Goal: Task Accomplishment & Management: Use online tool/utility

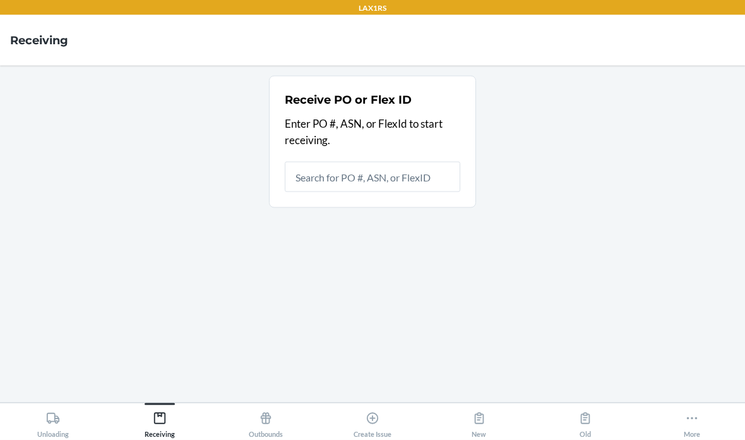
scroll to position [51, 0]
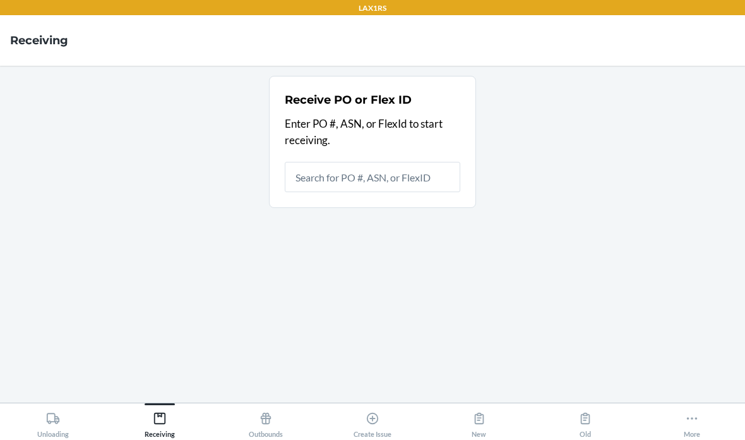
click at [49, 426] on div "Unloading" at bounding box center [53, 422] width 32 height 32
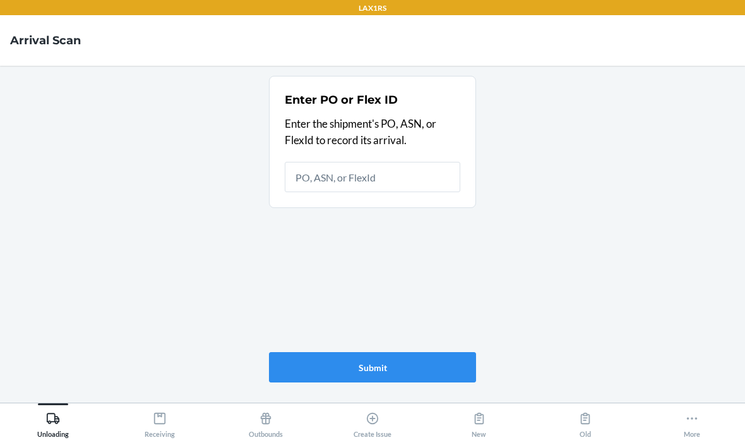
click at [174, 407] on div "Receiving" at bounding box center [160, 422] width 30 height 32
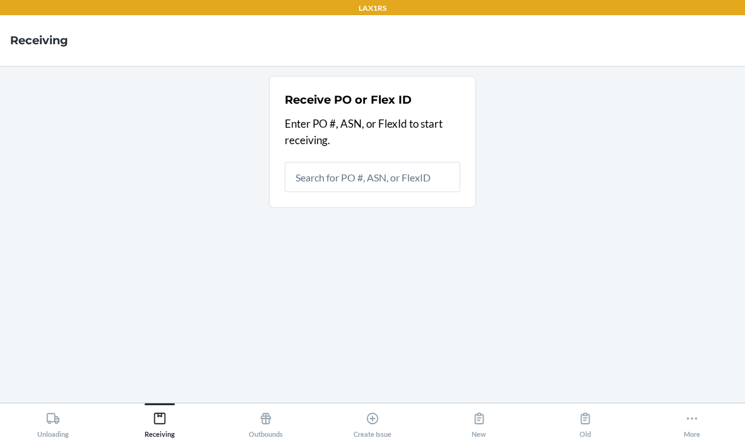
click at [378, 162] on input "text" at bounding box center [373, 177] width 176 height 30
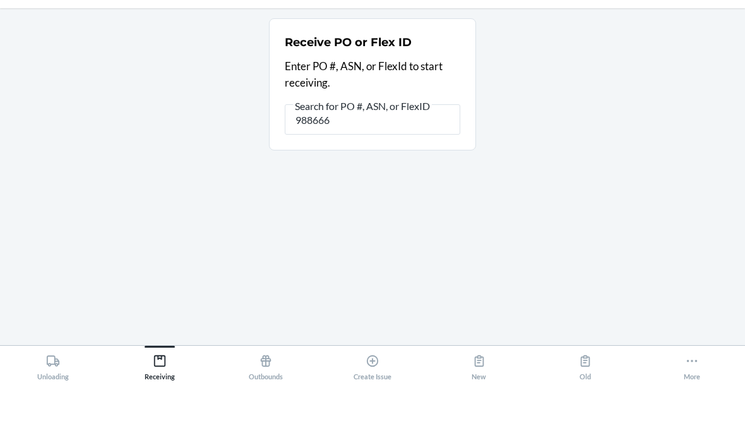
type input "9886663"
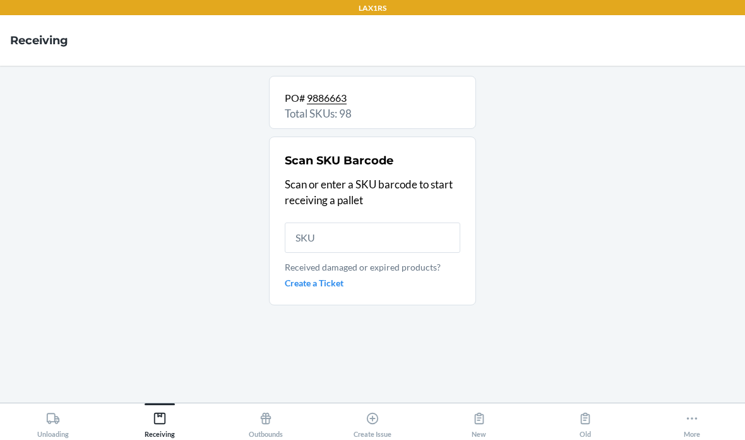
click at [372, 222] on input "text" at bounding box center [373, 237] width 176 height 30
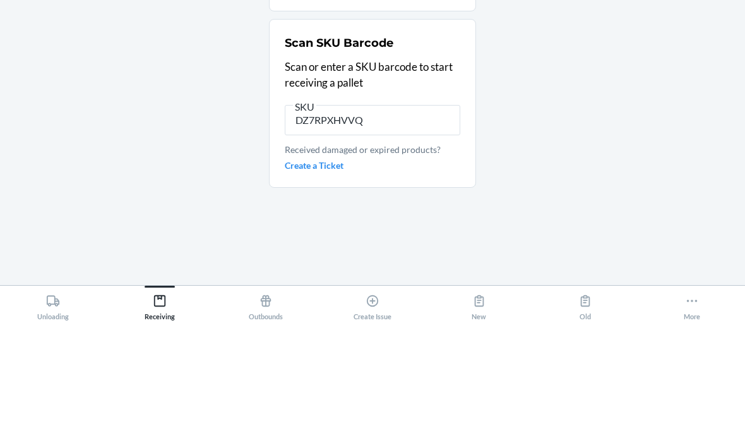
type input "DZ7RPXHVVQN"
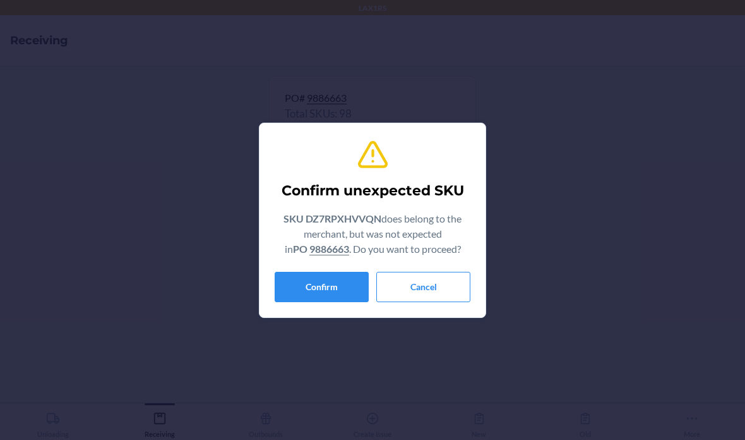
click at [307, 285] on button "Confirm" at bounding box center [322, 287] width 94 height 30
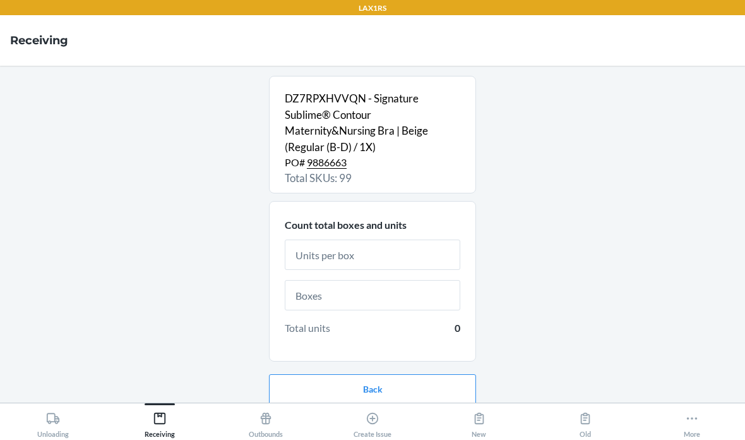
click at [395, 239] on input "text" at bounding box center [373, 254] width 176 height 30
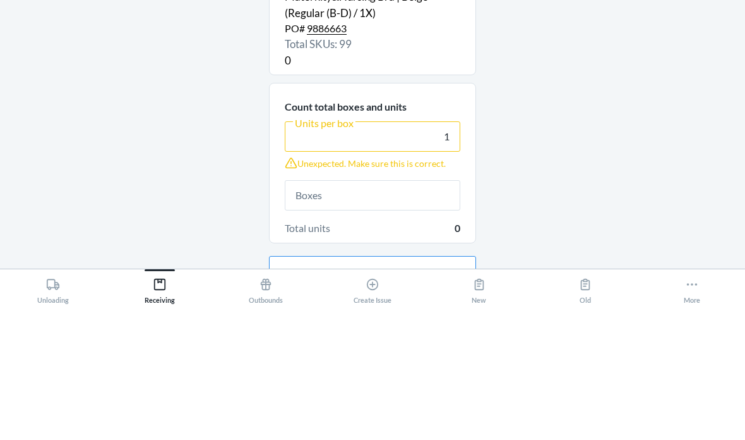
type input "1"
click at [595, 87] on div "DZ7RPXHVVQN - Signature Sublime® Contour Maternity&Nursing Bra | Beige (Regular…" at bounding box center [372, 234] width 725 height 316
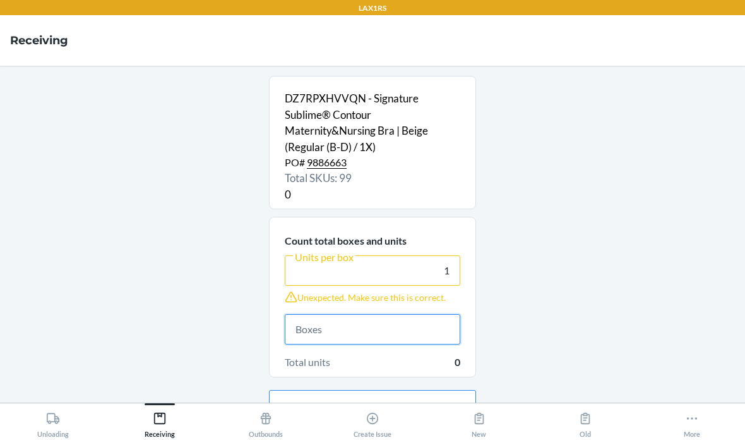
click at [349, 314] on input "text" at bounding box center [373, 329] width 176 height 30
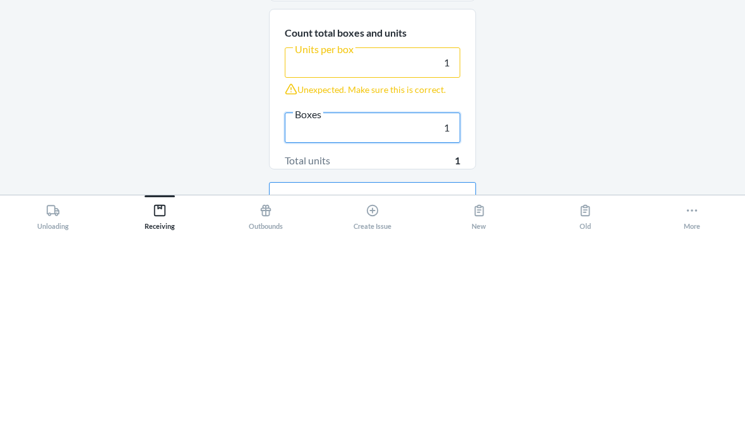
type input "1"
click at [606, 84] on div "DZ7RPXHVVQN - Signature Sublime® Contour Maternity&Nursing Bra | Beige (Regular…" at bounding box center [372, 234] width 725 height 316
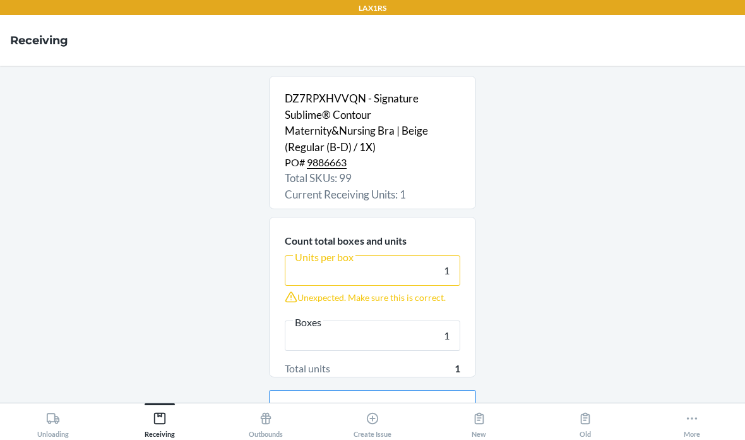
click at [293, 430] on button "Continue" at bounding box center [372, 445] width 207 height 30
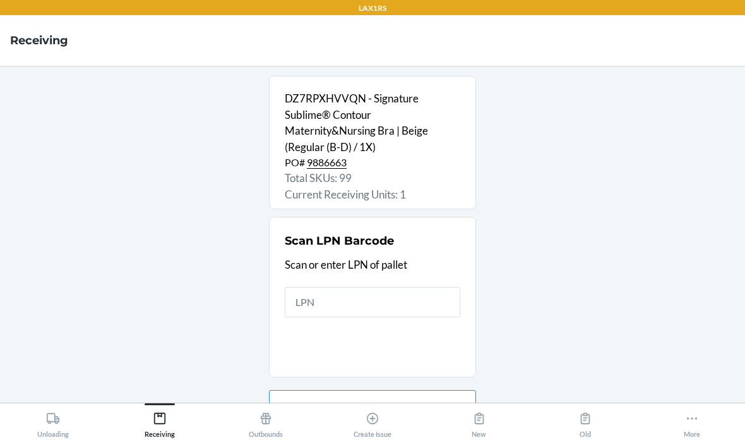
click at [355, 287] on input "text" at bounding box center [373, 302] width 176 height 30
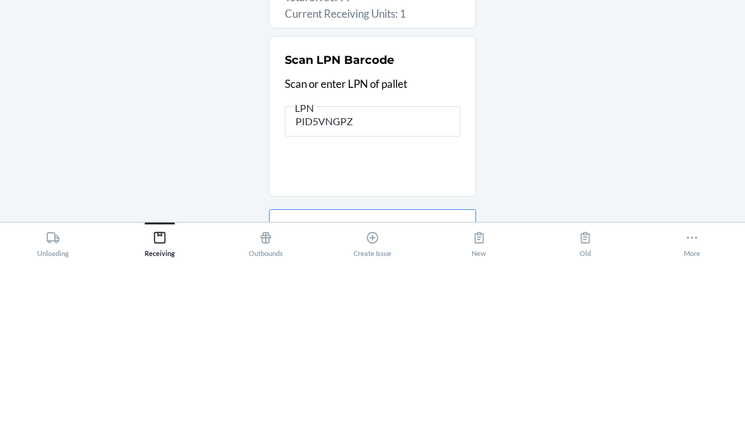
type input "PID5VNGPZL"
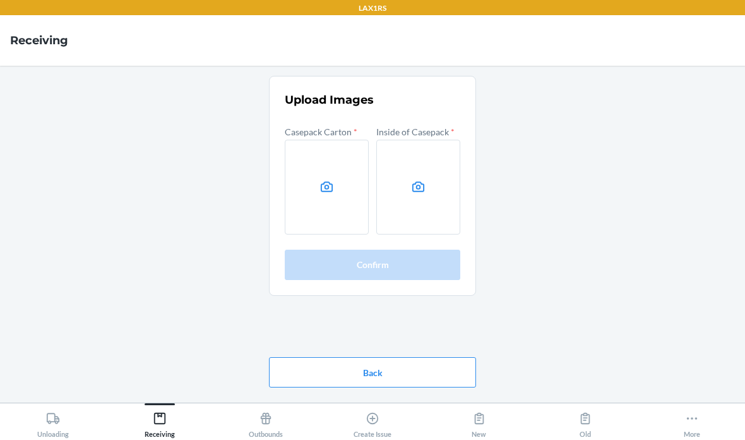
click at [322, 140] on label at bounding box center [327, 187] width 84 height 95
click at [0, 0] on input "file" at bounding box center [0, 0] width 0 height 0
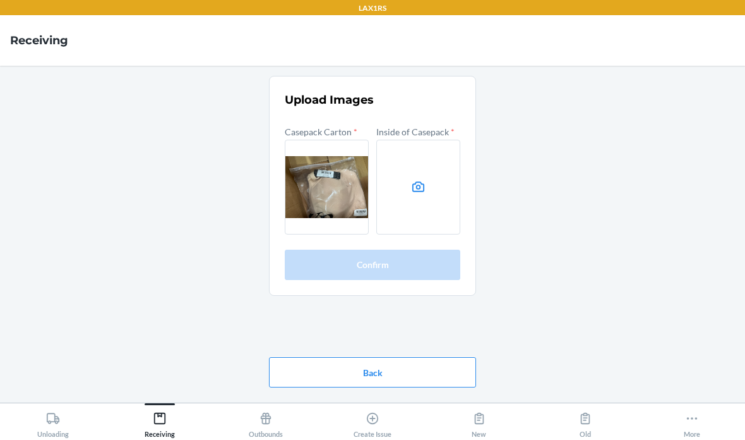
click at [418, 145] on label at bounding box center [419, 187] width 84 height 95
click at [0, 0] on input "file" at bounding box center [0, 0] width 0 height 0
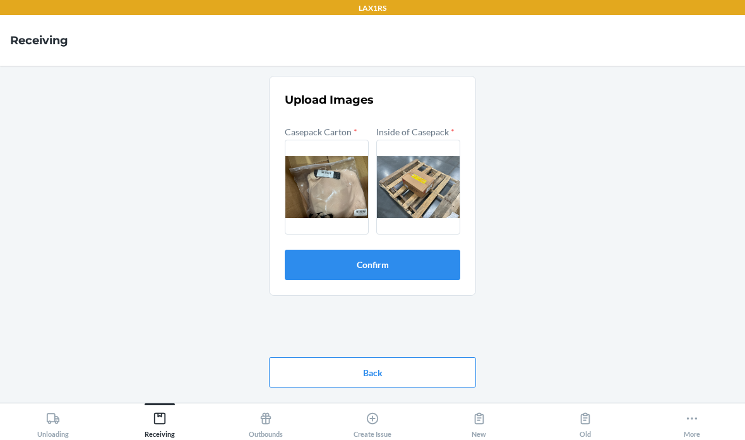
click at [356, 250] on button "Confirm" at bounding box center [373, 265] width 176 height 30
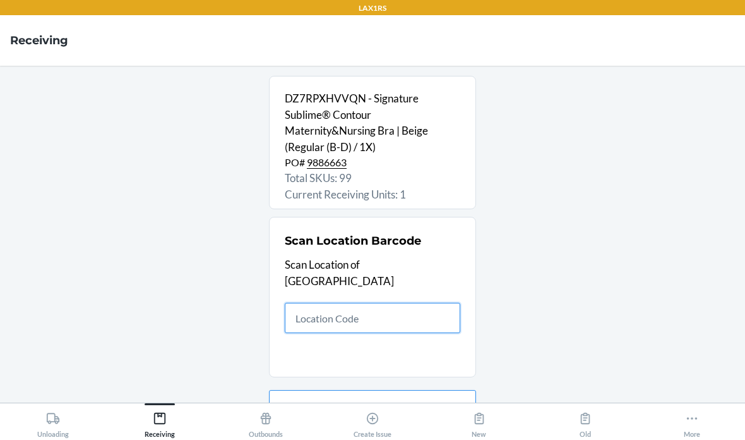
click at [334, 303] on input "text" at bounding box center [373, 318] width 176 height 30
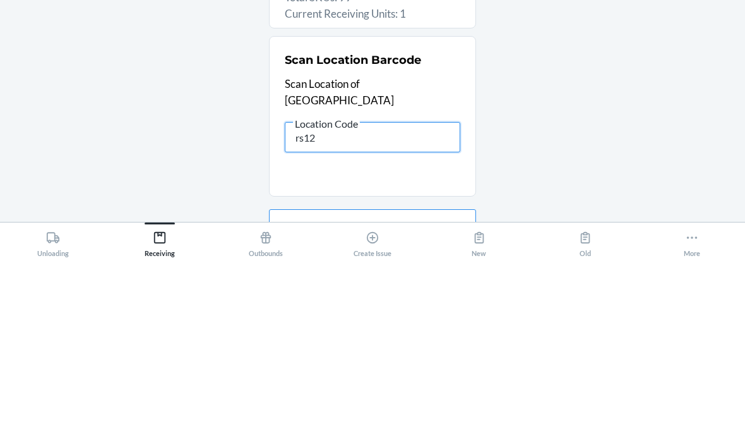
type input "rs120"
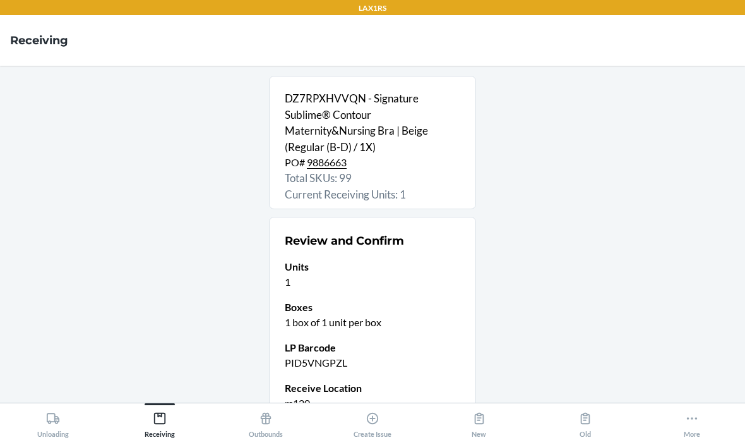
click at [616, 307] on div "DZ7RPXHVVQN - Signature Sublime® Contour Maternity&Nursing Bra | Beige (Regular…" at bounding box center [372, 234] width 725 height 316
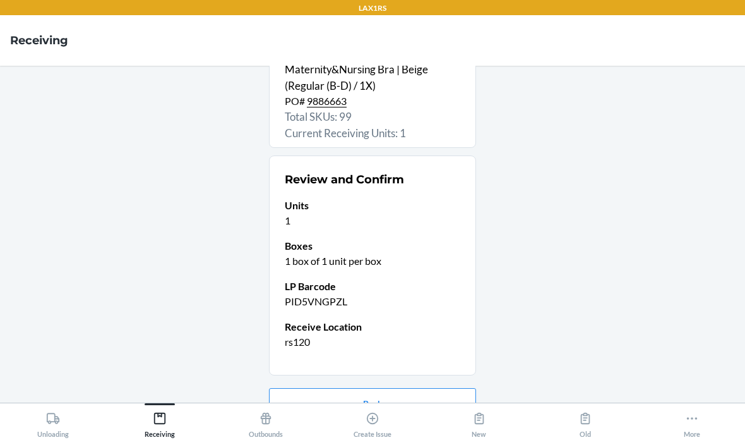
scroll to position [70, 0]
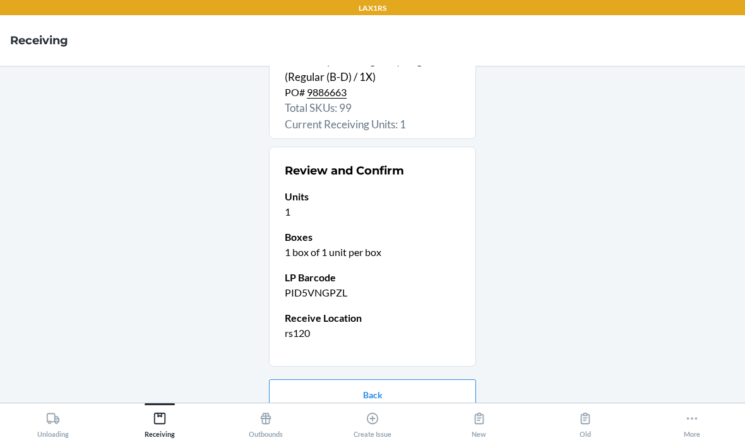
click at [337, 419] on button "Confirm receive" at bounding box center [372, 434] width 207 height 30
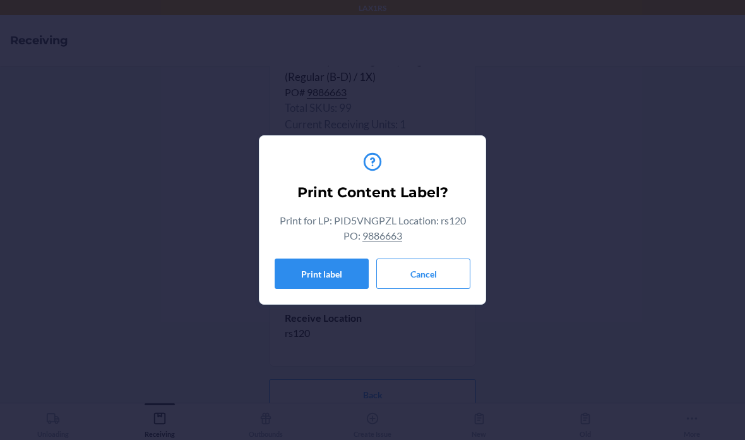
click at [423, 269] on button "Cancel" at bounding box center [424, 273] width 94 height 30
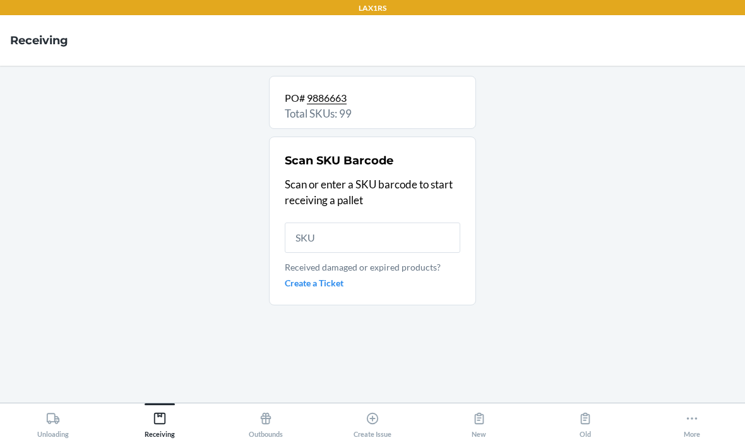
click at [53, 417] on icon at bounding box center [53, 418] width 14 height 14
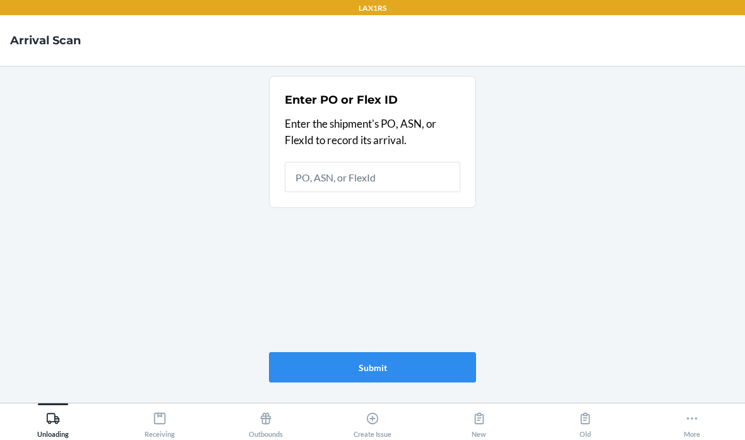
click at [150, 411] on div "Receiving" at bounding box center [160, 422] width 30 height 32
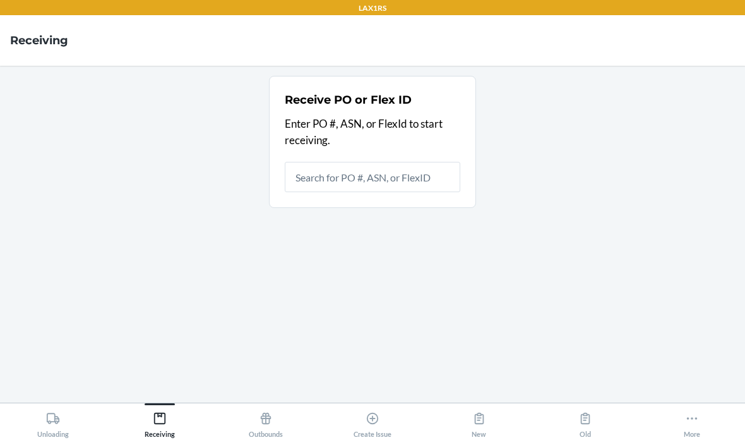
click at [367, 162] on input "text" at bounding box center [373, 177] width 176 height 30
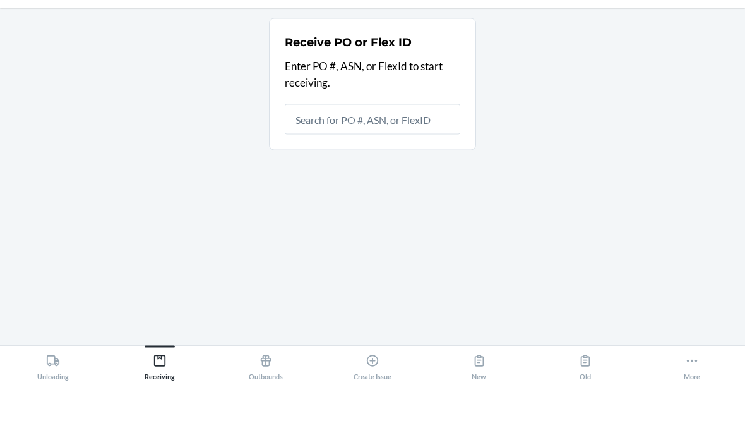
click at [262, 120] on div "Receive PO or Flex ID Enter PO #, ASN, or FlexId to start receiving." at bounding box center [372, 234] width 725 height 316
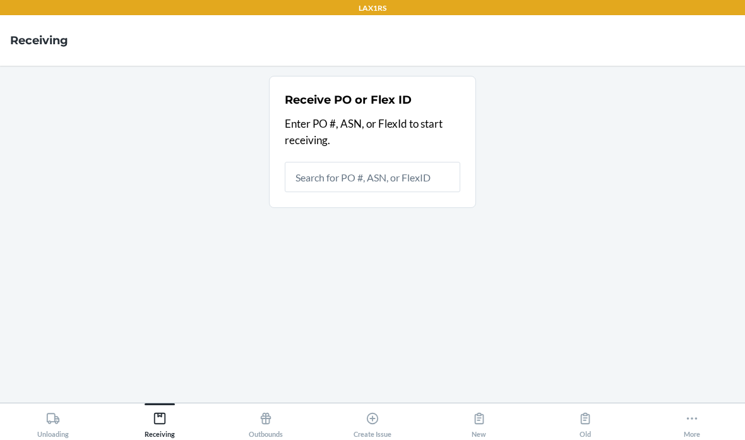
click at [46, 421] on icon at bounding box center [53, 418] width 14 height 14
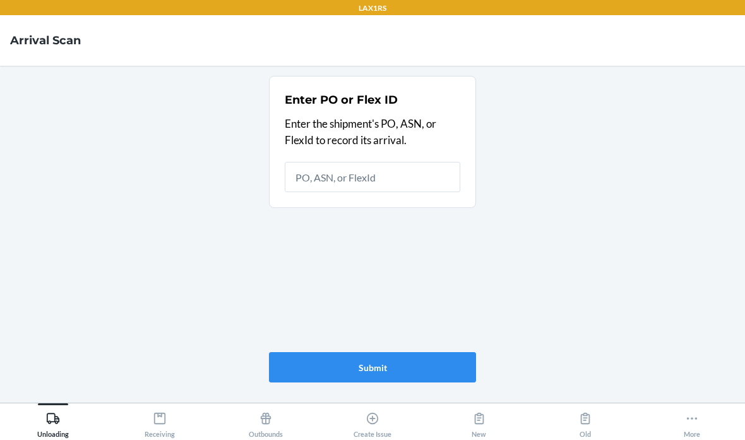
click at [164, 419] on icon at bounding box center [160, 418] width 14 height 14
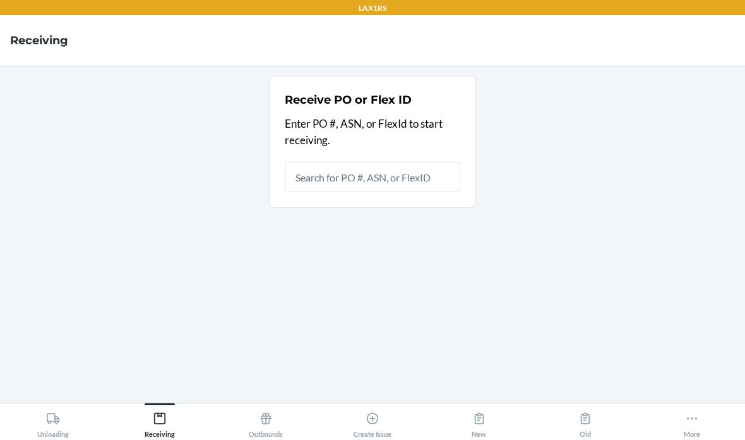
click at [370, 162] on input "text" at bounding box center [373, 177] width 176 height 30
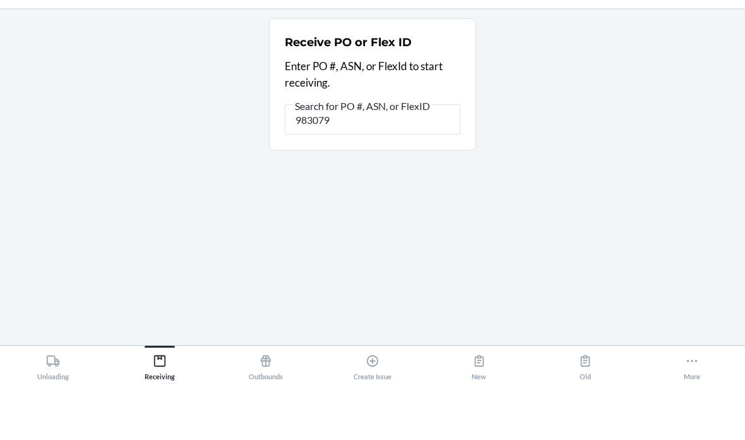
type input "9830793"
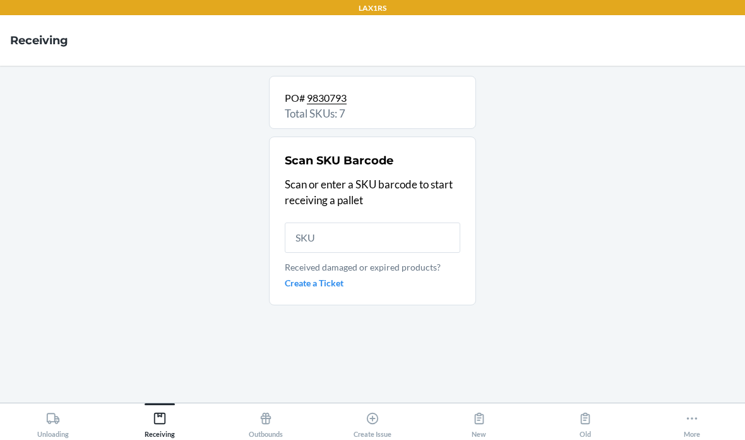
click at [345, 222] on input "text" at bounding box center [373, 237] width 176 height 30
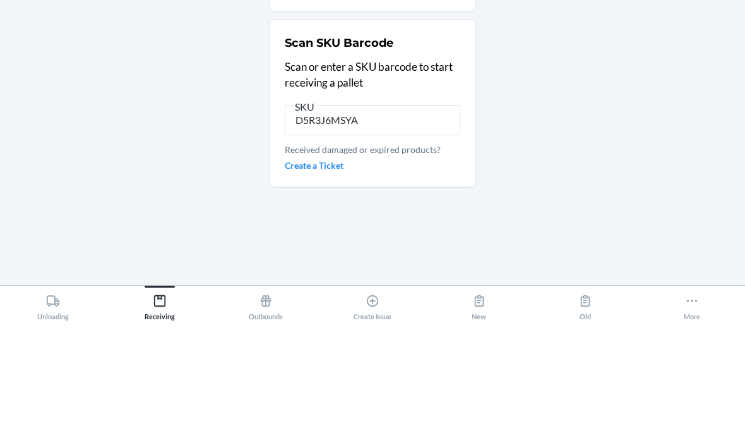
type input "D5R3J6MSYAL"
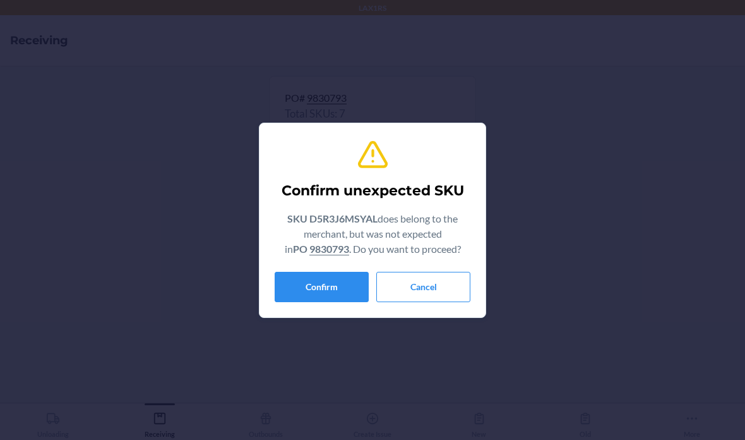
click at [308, 278] on button "Confirm" at bounding box center [322, 287] width 94 height 30
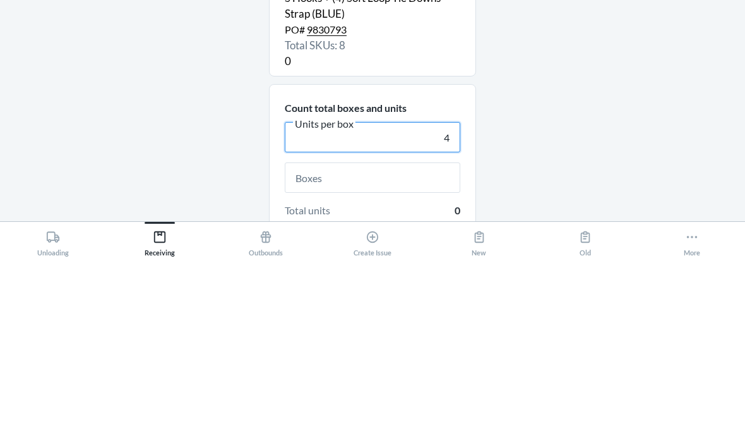
type input "4"
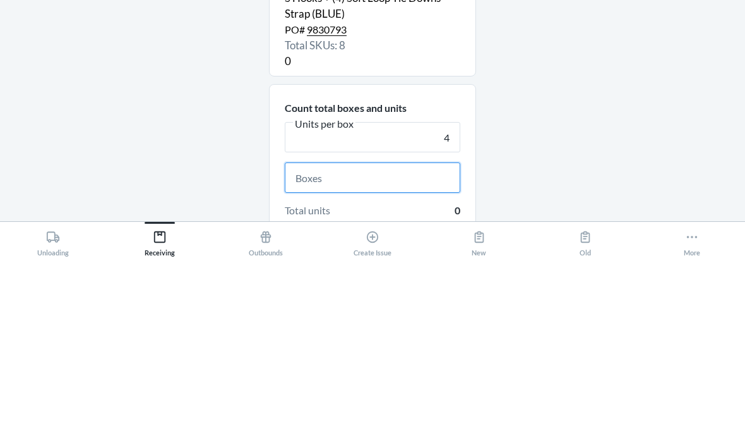
click at [401, 344] on input "text" at bounding box center [373, 359] width 176 height 30
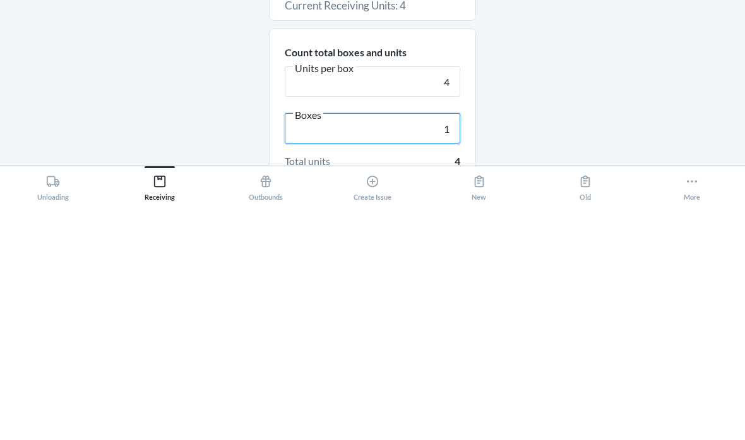
type input "1"
click at [587, 88] on div "D5R3J6MSYAL - RHINO [GEOGRAPHIC_DATA] Ratchet Straps Heavy Duty Tie Down Set, 5…" at bounding box center [372, 234] width 725 height 316
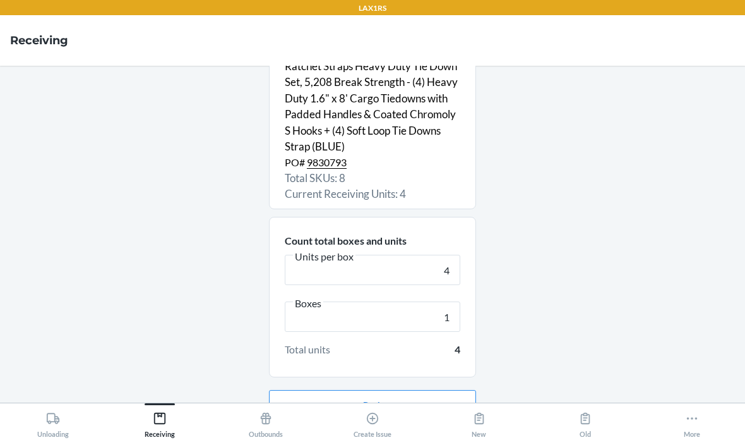
scroll to position [56, 0]
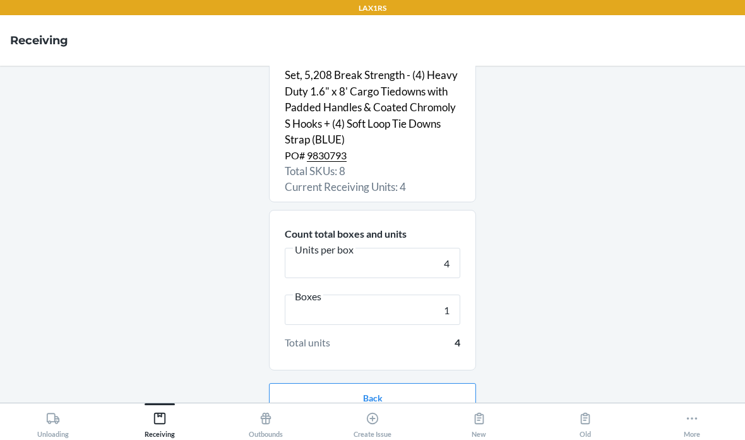
click at [446, 423] on button "Continue" at bounding box center [372, 438] width 207 height 30
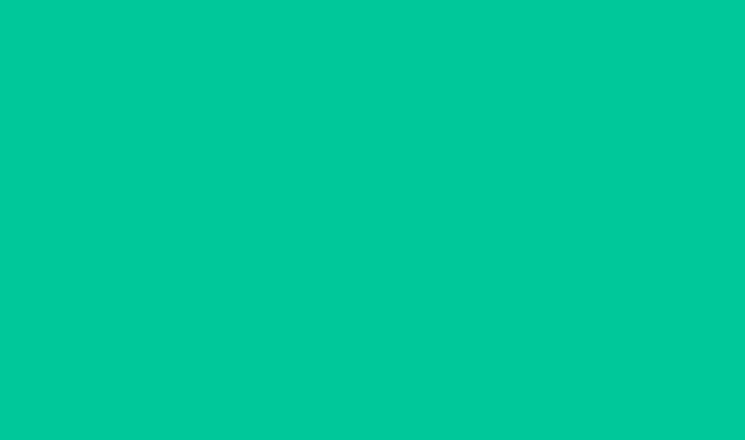
scroll to position [18, 0]
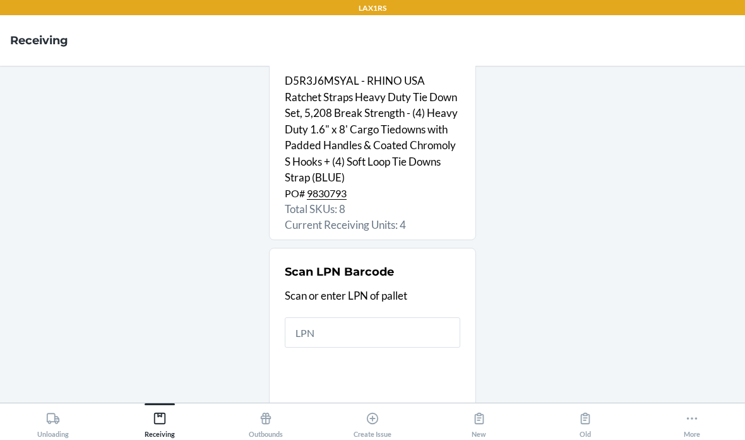
click at [331, 317] on input "text" at bounding box center [373, 332] width 176 height 30
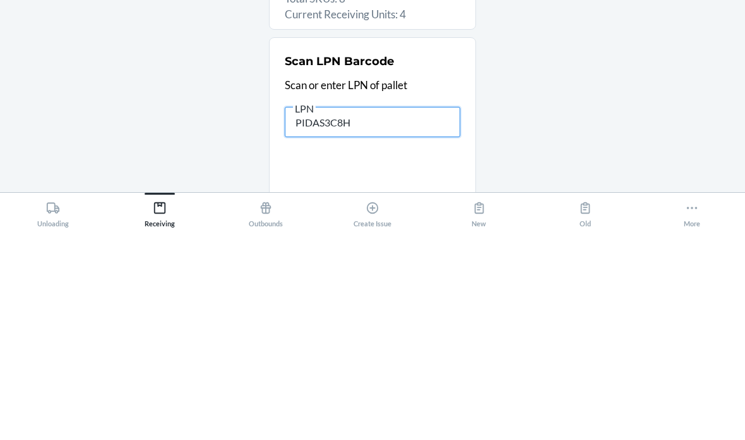
type input "PIDAS3C8HS"
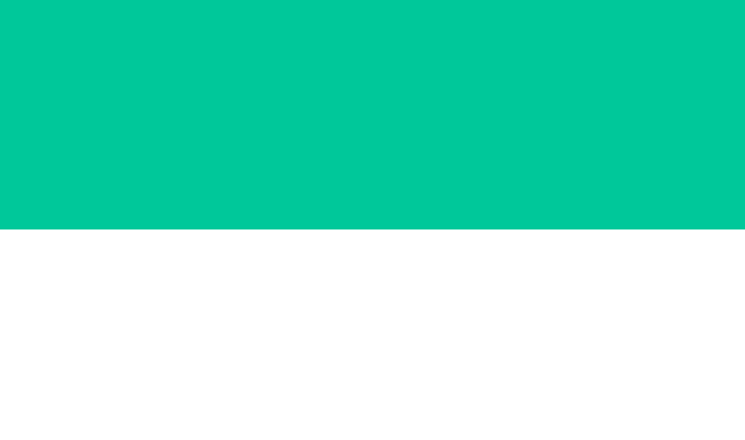
scroll to position [0, 0]
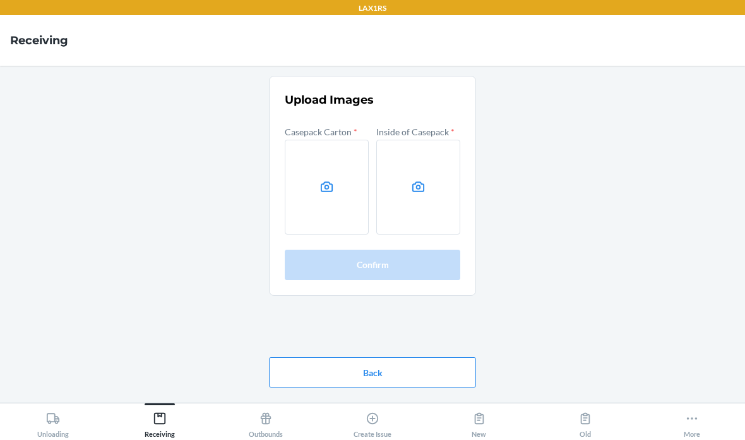
click at [320, 150] on label at bounding box center [327, 187] width 84 height 95
click at [0, 0] on input "file" at bounding box center [0, 0] width 0 height 0
click at [418, 179] on icon at bounding box center [418, 186] width 15 height 15
click at [0, 0] on input "file" at bounding box center [0, 0] width 0 height 0
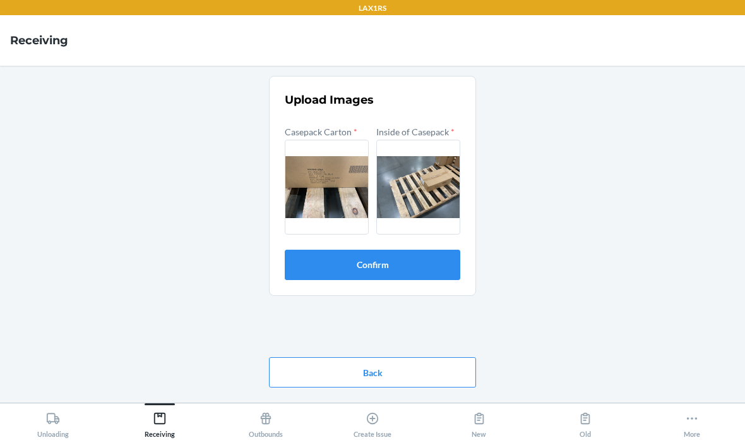
click at [404, 250] on button "Confirm" at bounding box center [373, 265] width 176 height 30
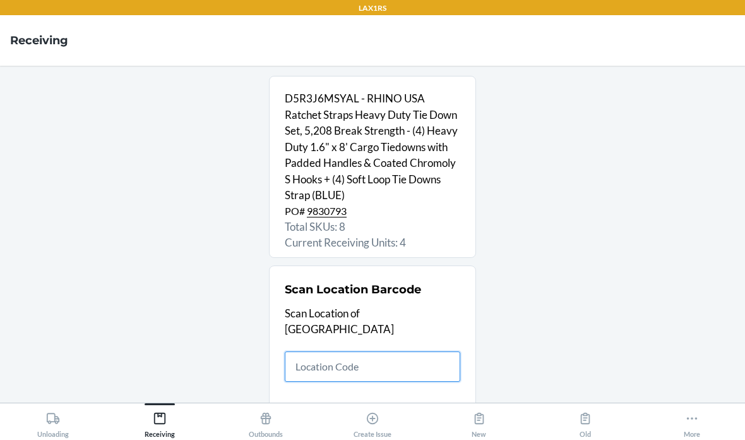
click at [337, 351] on input "text" at bounding box center [373, 366] width 176 height 30
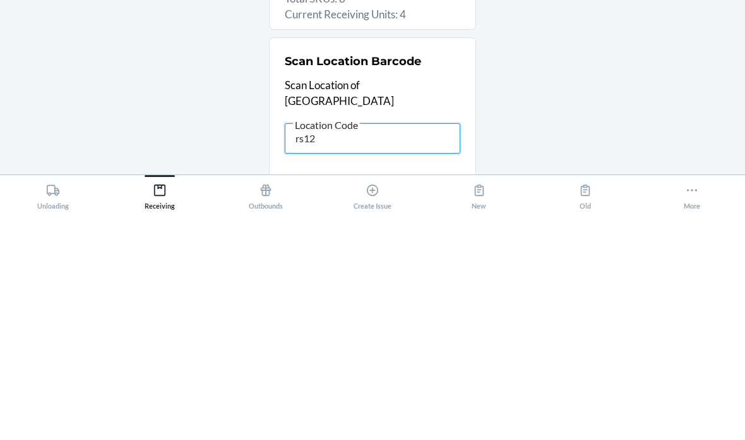
type input "rs120"
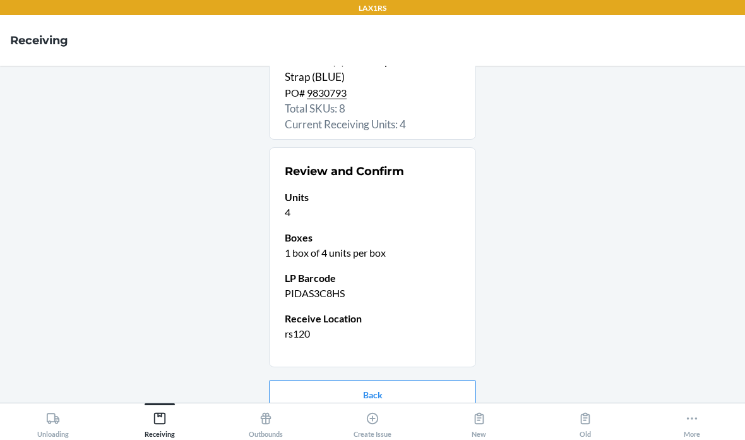
scroll to position [117, 0]
click at [411, 421] on button "Confirm receive" at bounding box center [372, 436] width 207 height 30
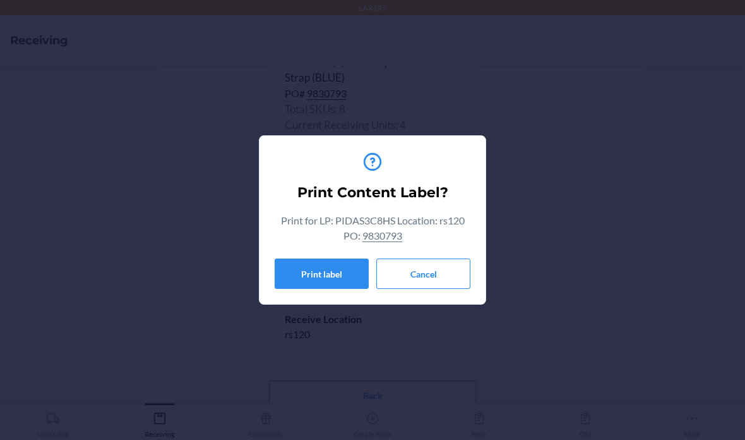
click at [438, 270] on button "Cancel" at bounding box center [424, 273] width 94 height 30
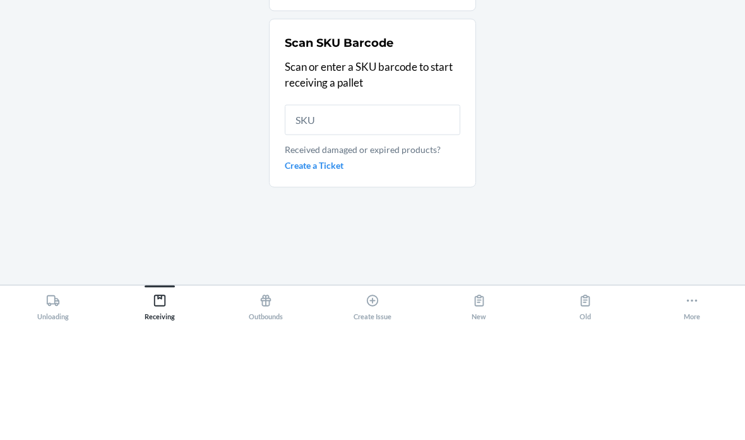
click at [589, 76] on div "PO# 9830793 Total SKUs: 8 Scan SKU Barcode Scan or enter a SKU barcode to start…" at bounding box center [372, 234] width 725 height 316
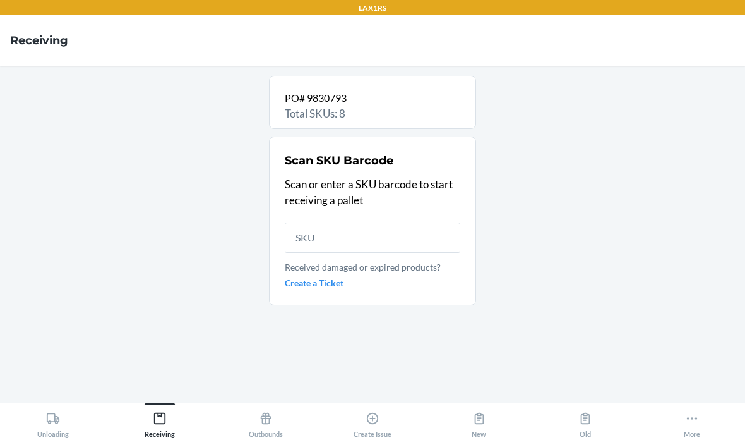
click at [44, 421] on div "Unloading" at bounding box center [53, 422] width 32 height 32
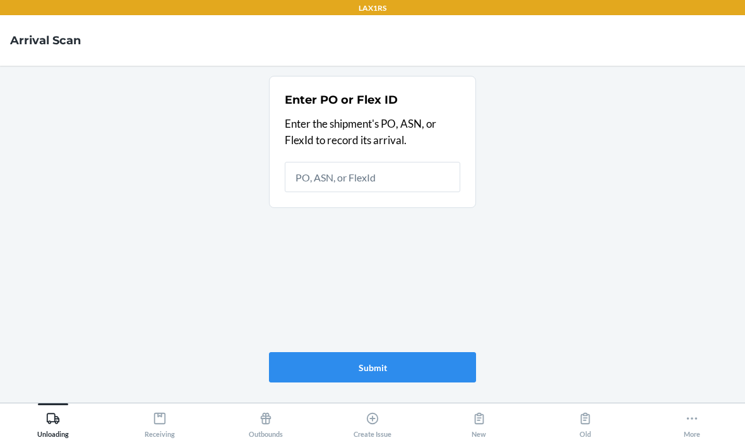
click at [155, 413] on icon at bounding box center [160, 418] width 14 height 14
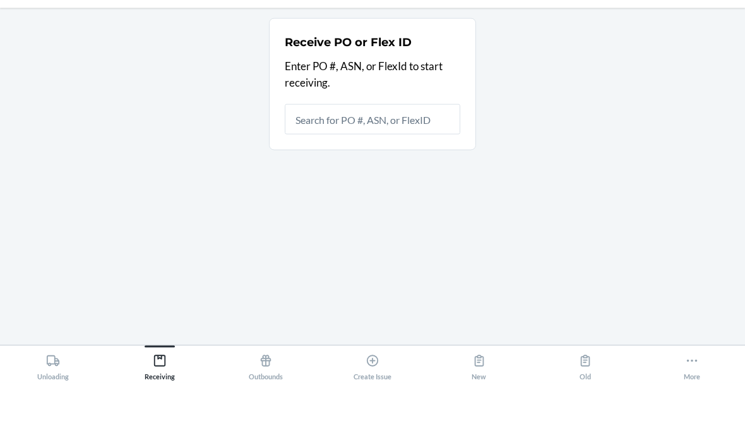
click at [575, 76] on div "Receive PO or Flex ID Enter PO #, ASN, or FlexId to start receiving." at bounding box center [372, 234] width 725 height 316
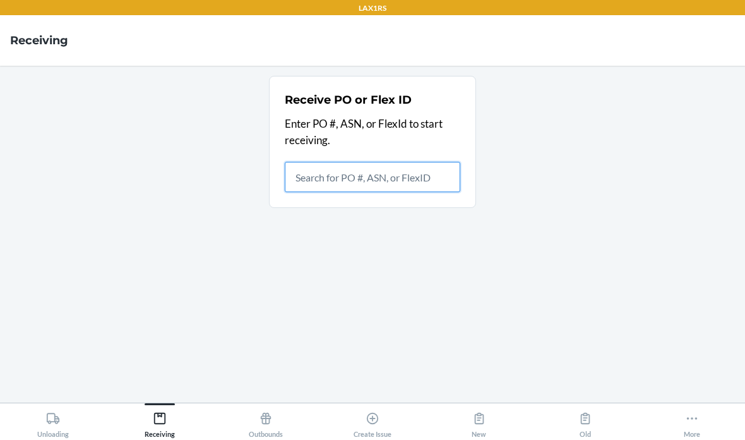
click at [361, 162] on input "text" at bounding box center [373, 177] width 176 height 30
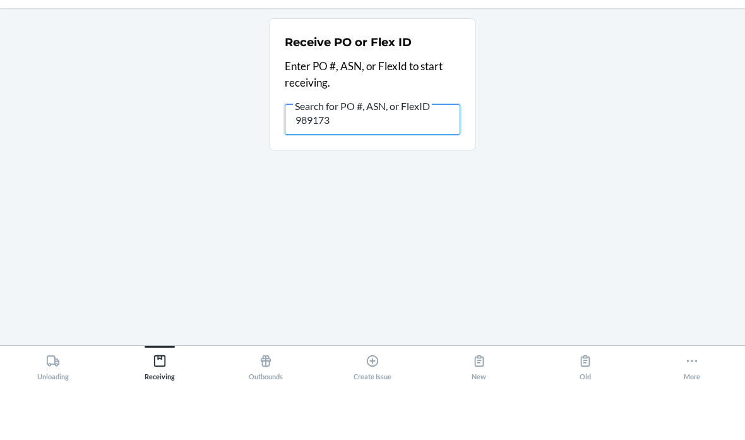
type input "9891739"
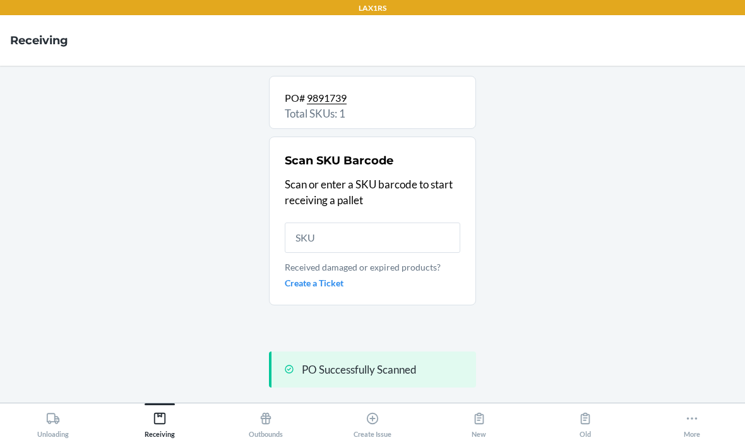
click at [312, 222] on input "text" at bounding box center [373, 237] width 176 height 30
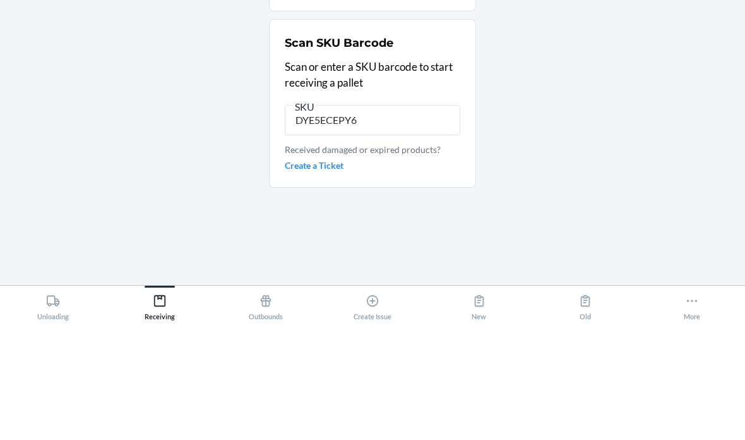
type input "DYE5ECEPY6L"
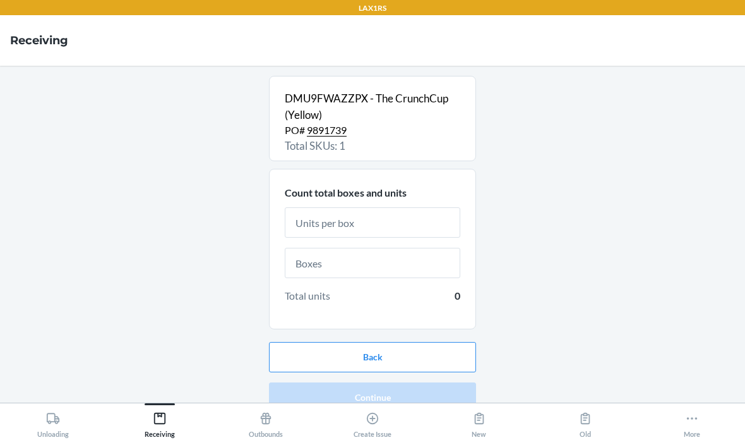
click at [384, 207] on input "text" at bounding box center [373, 222] width 176 height 30
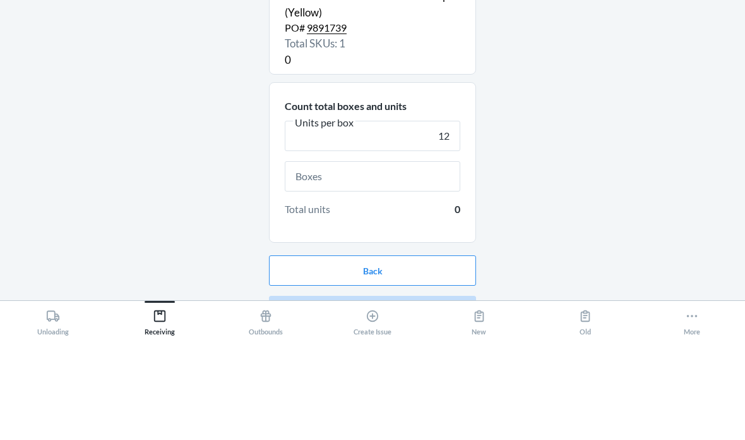
type input "12"
click at [389, 263] on input "text" at bounding box center [373, 278] width 176 height 30
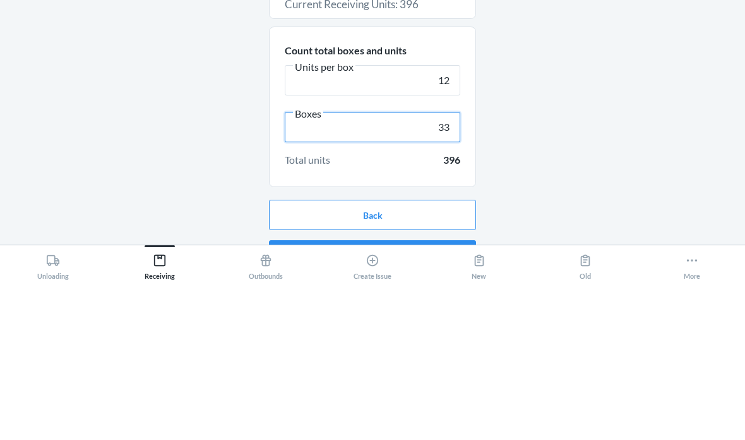
type input "33"
click at [614, 87] on div "DMU9FWAZZPX - The CrunchCup (Yellow) PO# 9891739 Total SKUs: 1 Current Receivin…" at bounding box center [372, 234] width 725 height 316
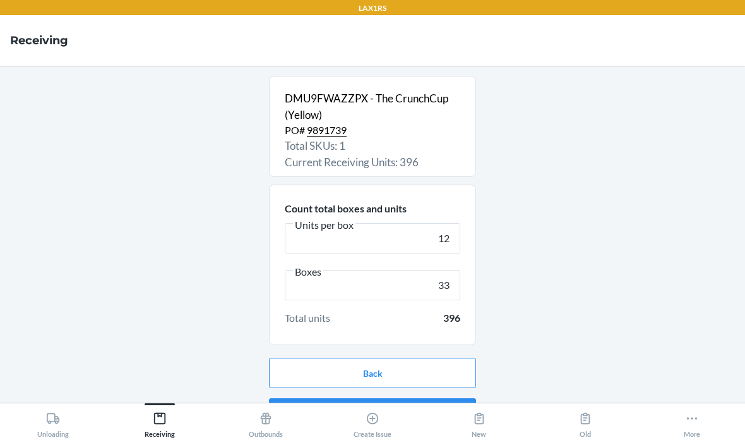
click at [430, 398] on button "Continue" at bounding box center [372, 413] width 207 height 30
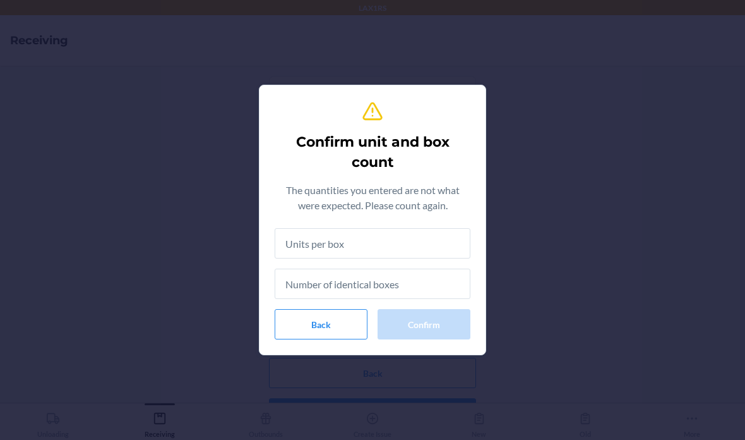
click at [445, 246] on input "text" at bounding box center [373, 243] width 196 height 30
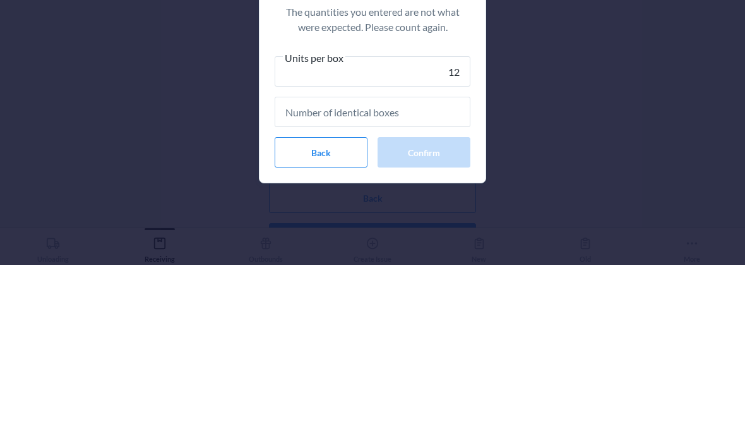
type input "12"
click at [436, 272] on input "text" at bounding box center [373, 287] width 196 height 30
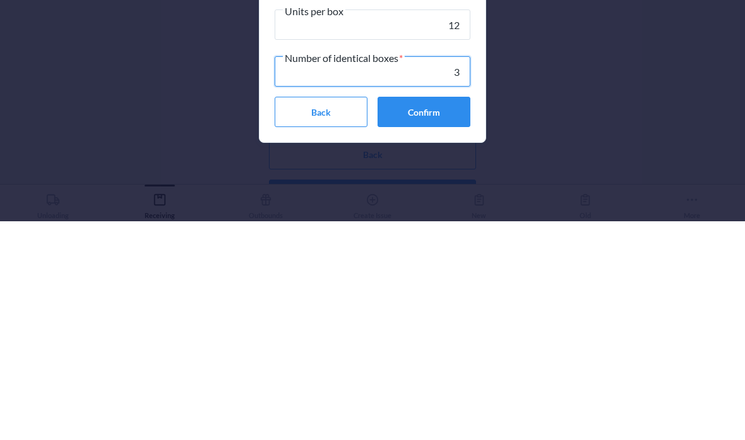
type input "33"
click at [446, 315] on button "Confirm" at bounding box center [424, 330] width 93 height 30
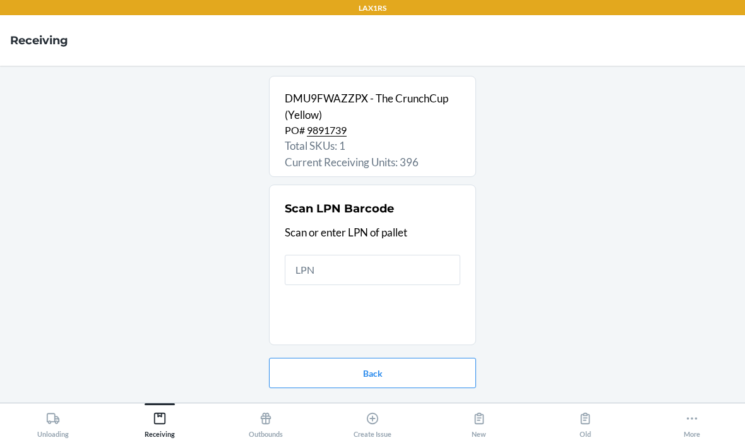
click at [419, 255] on input "text" at bounding box center [373, 270] width 176 height 30
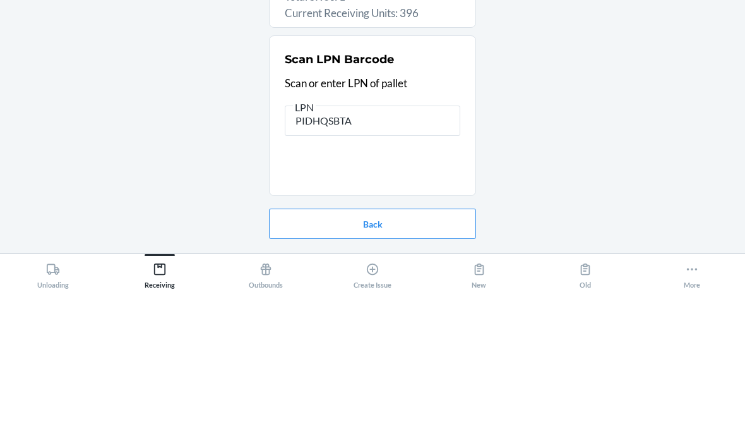
type input "PIDHQSBTAZ"
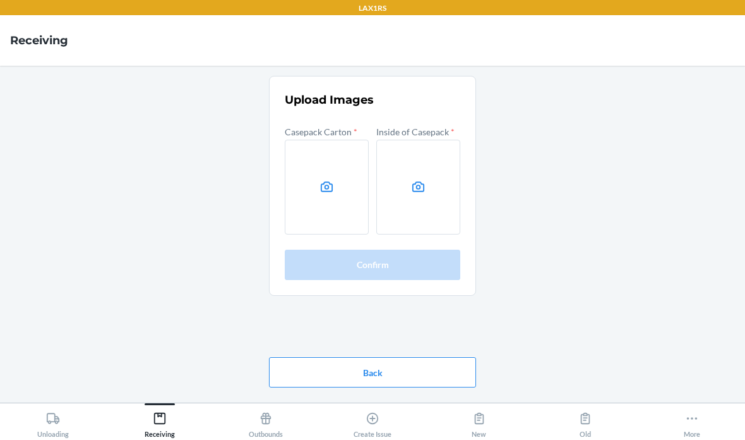
click at [339, 140] on label at bounding box center [327, 187] width 84 height 95
click at [0, 0] on input "file" at bounding box center [0, 0] width 0 height 0
click at [412, 179] on icon at bounding box center [418, 186] width 15 height 15
click at [0, 0] on input "file" at bounding box center [0, 0] width 0 height 0
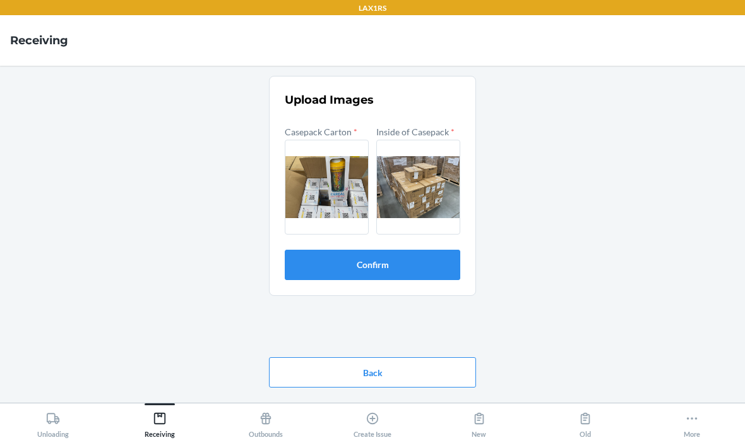
click at [429, 250] on button "Confirm" at bounding box center [373, 265] width 176 height 30
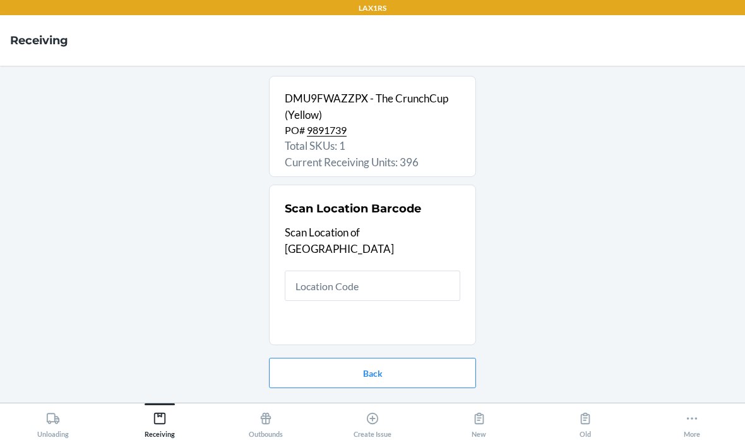
click at [409, 270] on input "text" at bounding box center [373, 285] width 176 height 30
click at [346, 270] on input "text" at bounding box center [373, 285] width 176 height 30
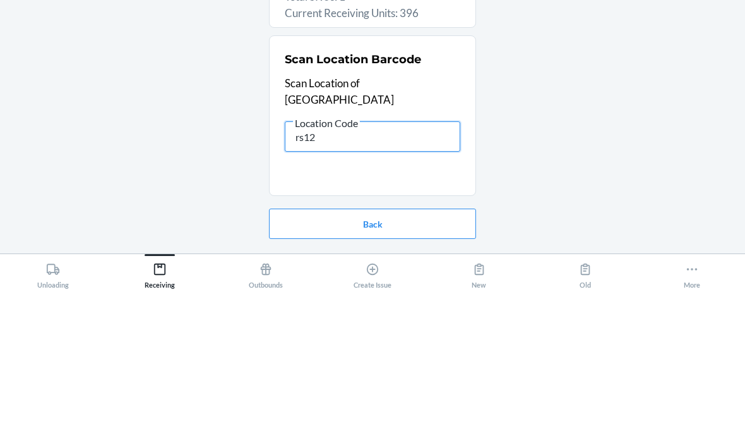
type input "rs120"
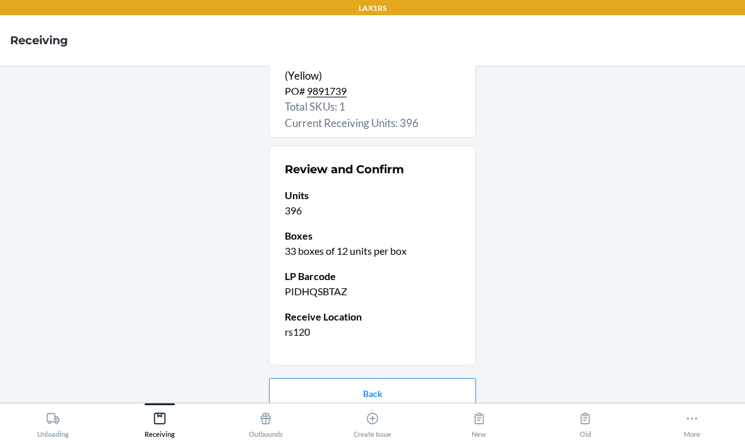
scroll to position [39, 0]
click at [416, 419] on button "Confirm receive" at bounding box center [372, 434] width 207 height 30
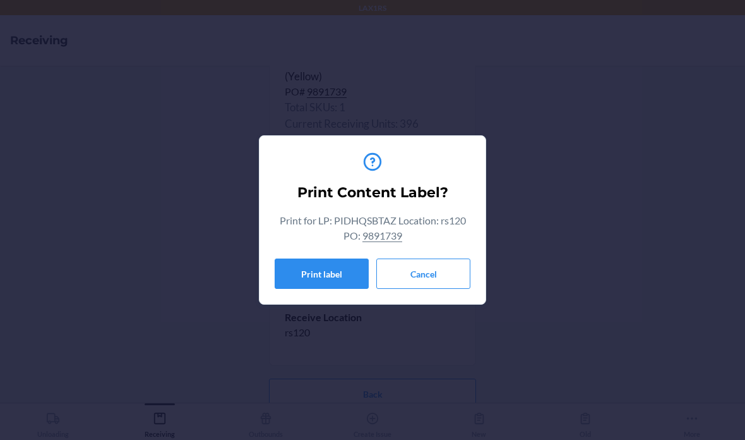
click at [435, 269] on button "Cancel" at bounding box center [424, 273] width 94 height 30
